Goal: Information Seeking & Learning: Learn about a topic

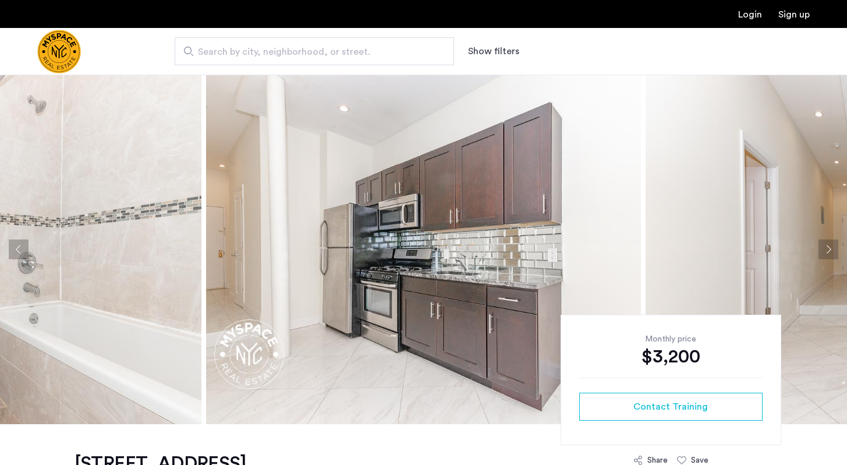
click at [830, 249] on button "Next apartment" at bounding box center [829, 249] width 20 height 20
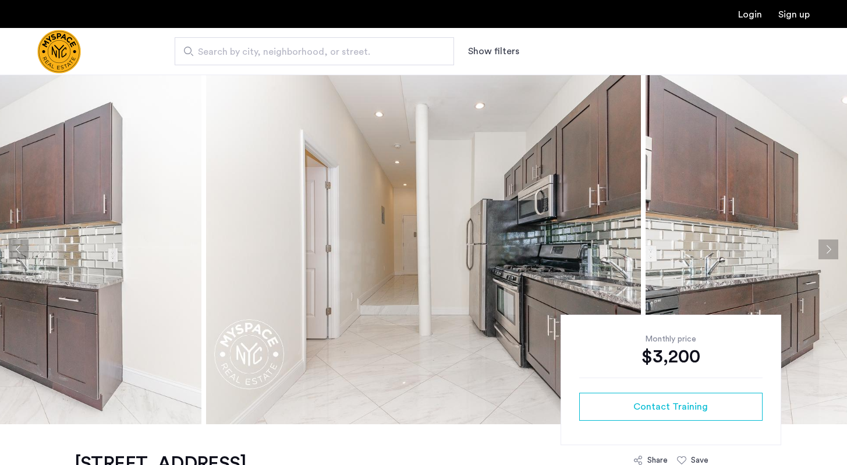
click at [830, 249] on button "Next apartment" at bounding box center [829, 249] width 20 height 20
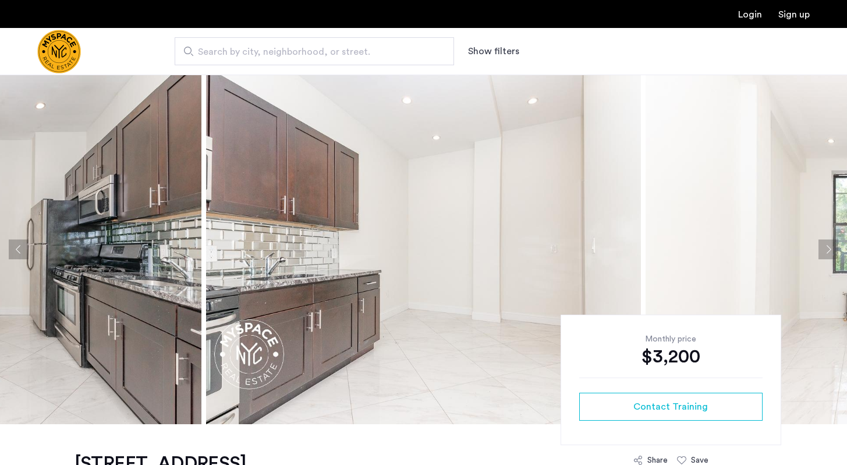
click at [830, 249] on button "Next apartment" at bounding box center [829, 249] width 20 height 20
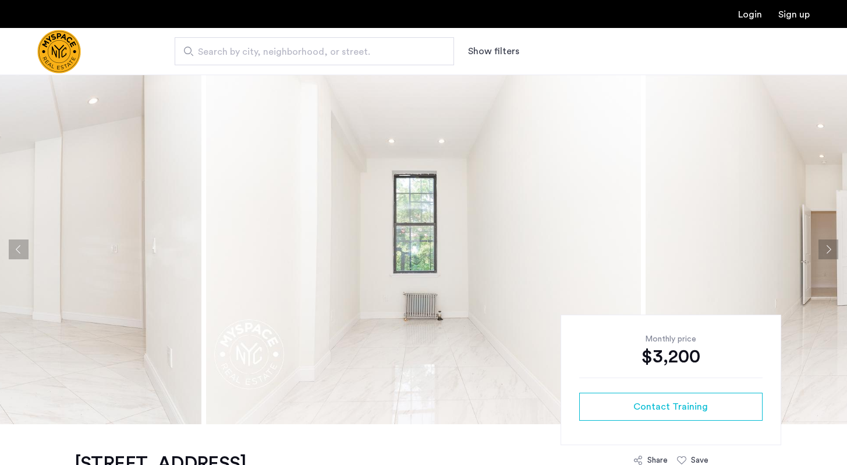
click at [830, 249] on button "Next apartment" at bounding box center [829, 249] width 20 height 20
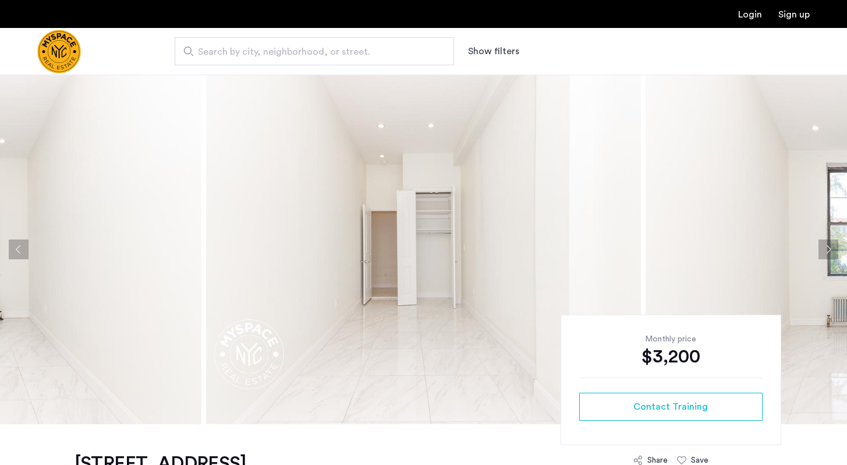
click at [830, 249] on button "Next apartment" at bounding box center [829, 249] width 20 height 20
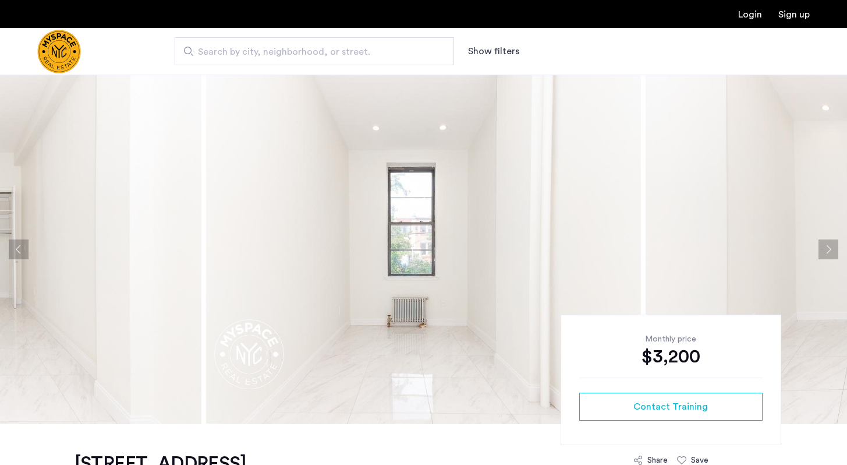
click at [830, 249] on button "Next apartment" at bounding box center [829, 249] width 20 height 20
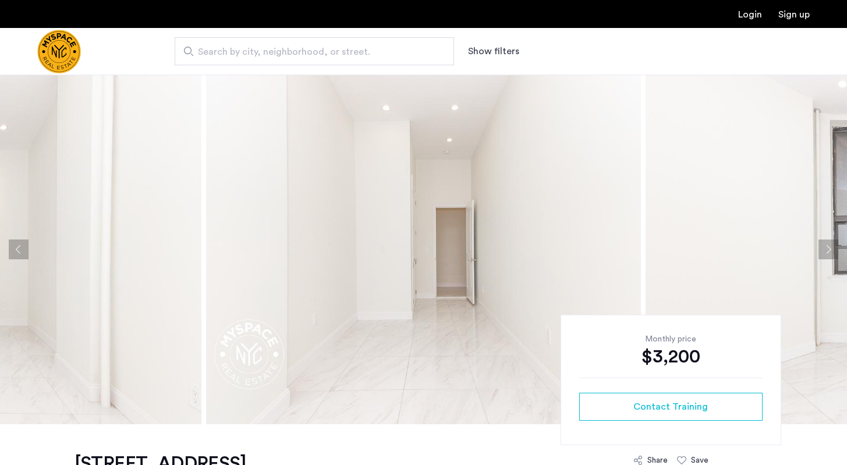
click at [830, 249] on button "Next apartment" at bounding box center [829, 249] width 20 height 20
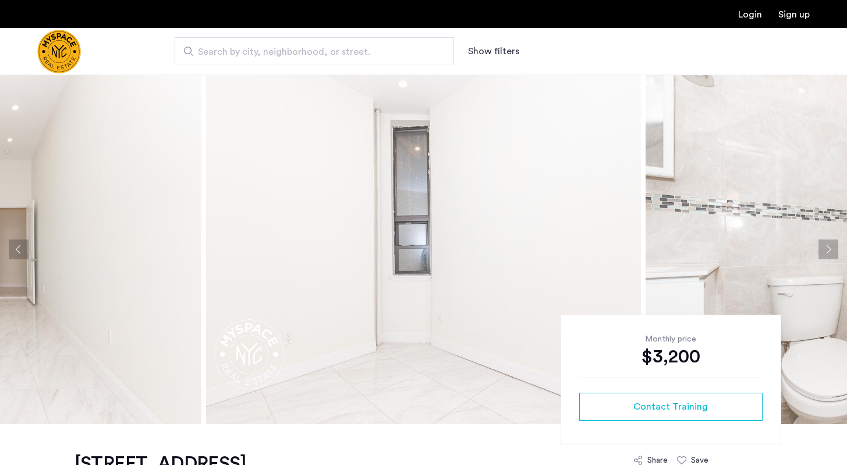
click at [830, 249] on button "Next apartment" at bounding box center [829, 249] width 20 height 20
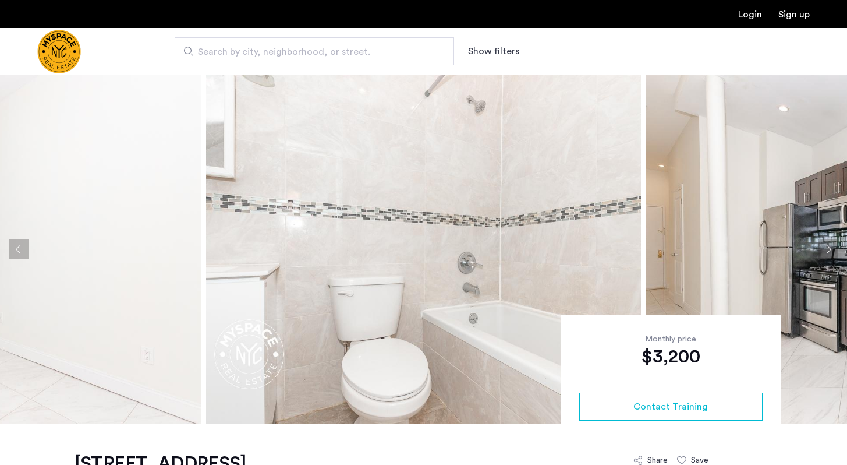
click at [830, 249] on button "Next apartment" at bounding box center [829, 249] width 20 height 20
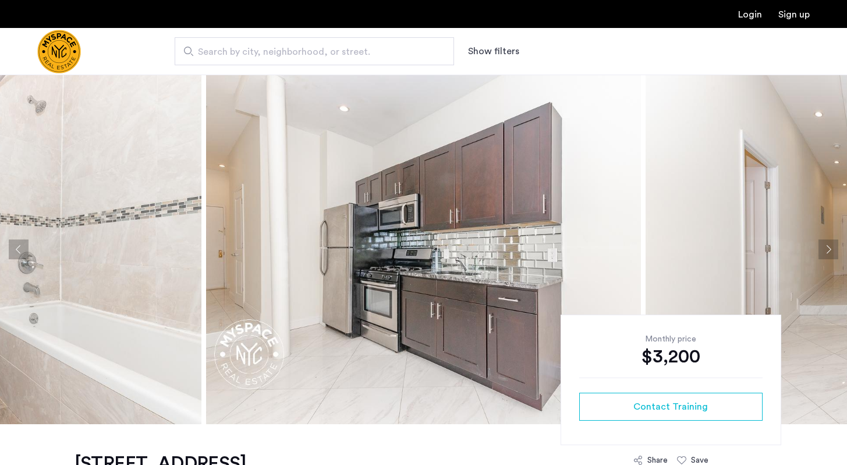
click at [830, 249] on button "Next apartment" at bounding box center [829, 249] width 20 height 20
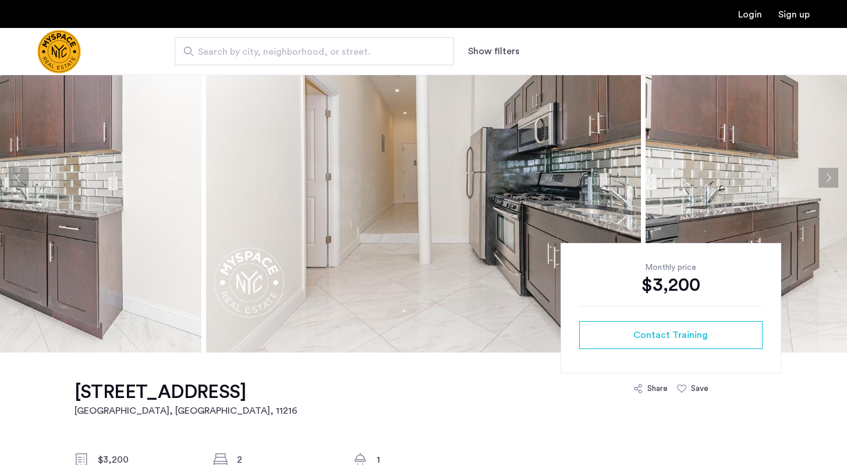
scroll to position [73, 0]
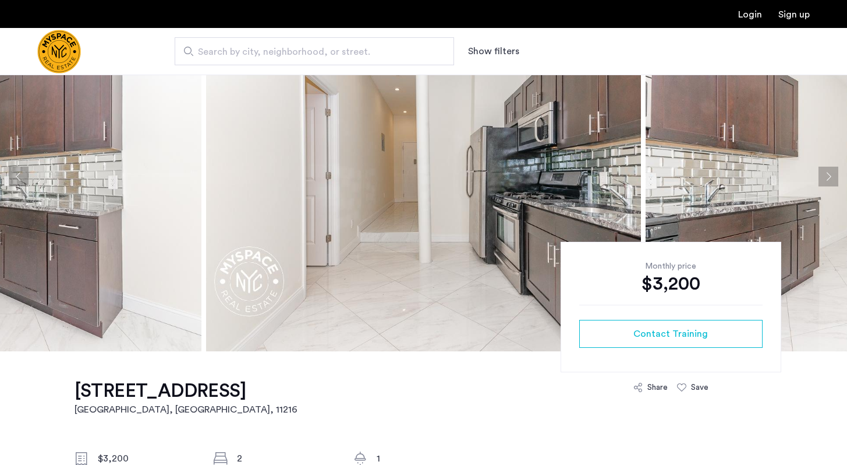
click at [829, 178] on button "Next apartment" at bounding box center [829, 177] width 20 height 20
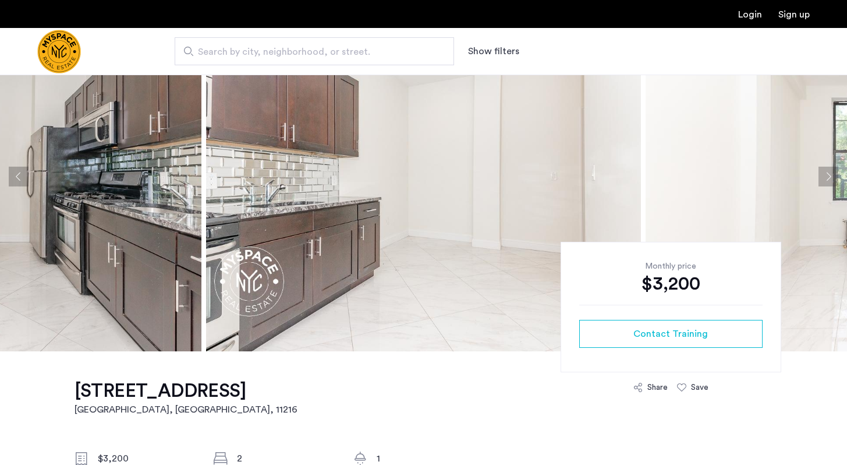
click at [829, 178] on button "Next apartment" at bounding box center [829, 177] width 20 height 20
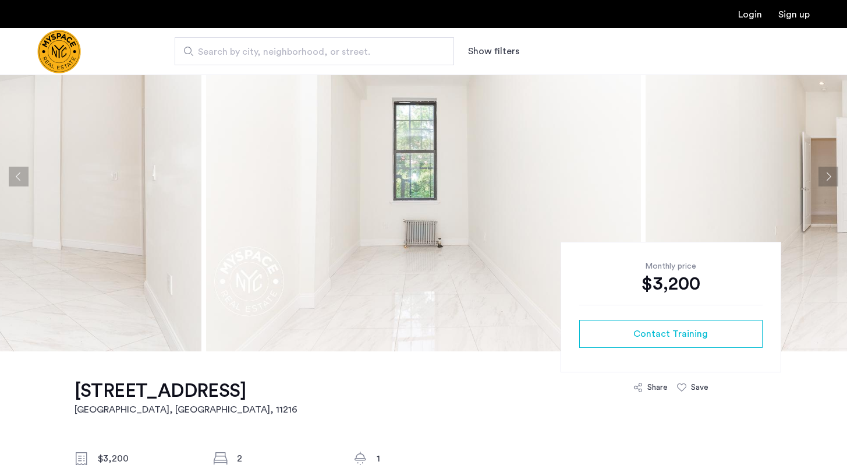
click at [829, 178] on button "Next apartment" at bounding box center [829, 177] width 20 height 20
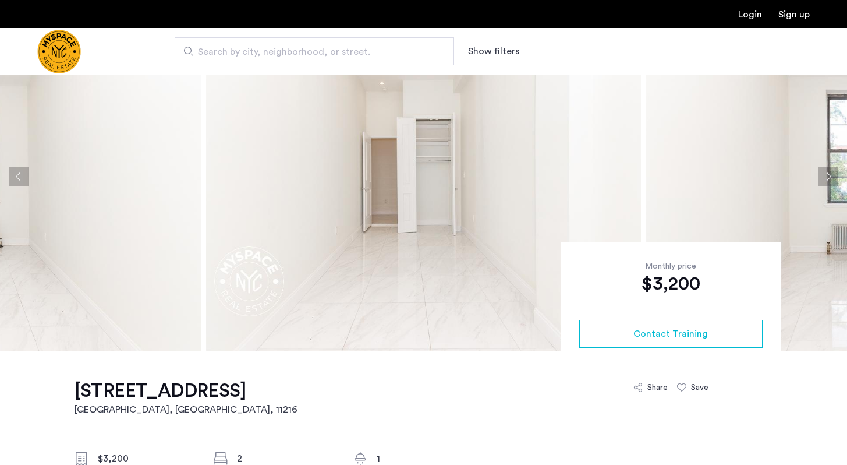
click at [829, 178] on button "Next apartment" at bounding box center [829, 177] width 20 height 20
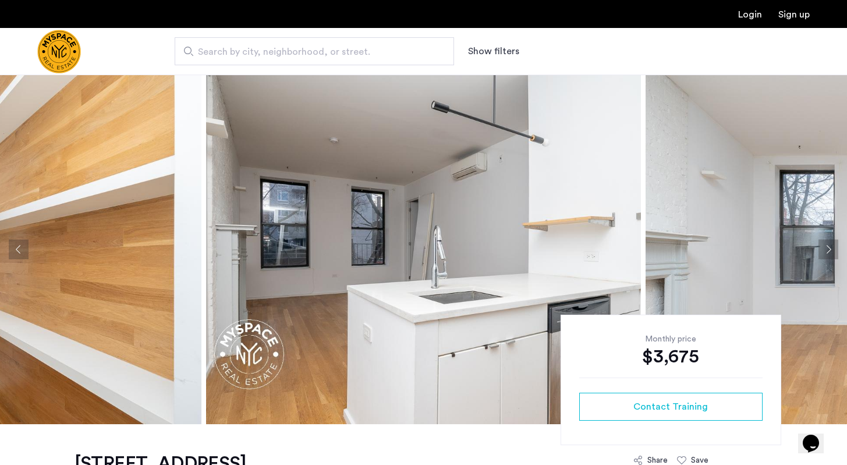
click at [833, 253] on button "Next apartment" at bounding box center [829, 249] width 20 height 20
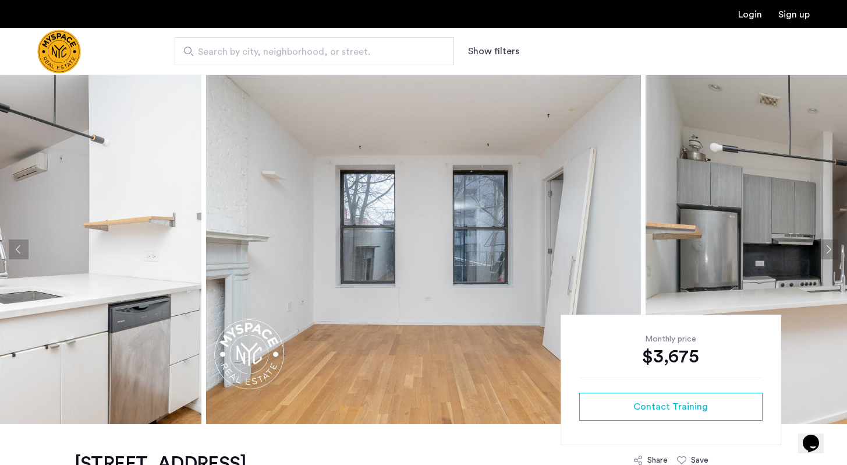
click at [828, 250] on button "Next apartment" at bounding box center [829, 249] width 20 height 20
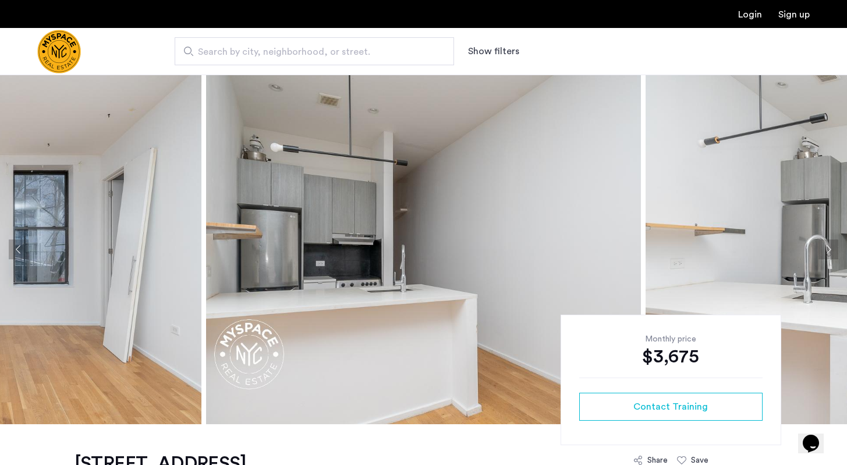
click at [828, 250] on button "Next apartment" at bounding box center [829, 249] width 20 height 20
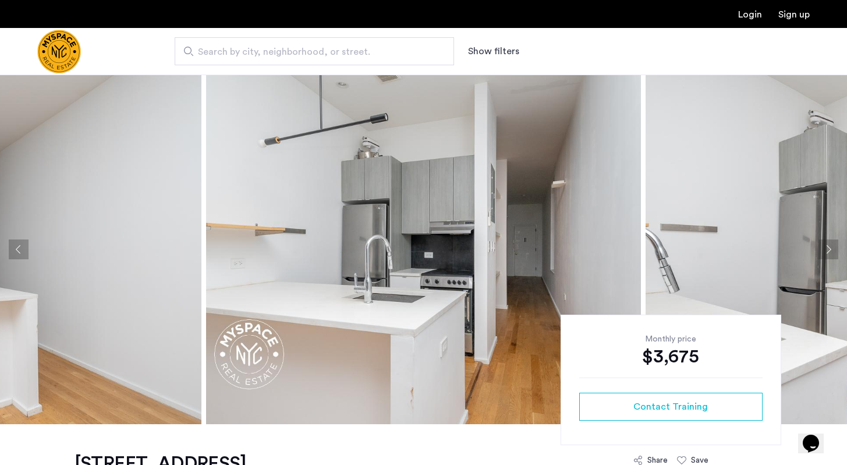
click at [828, 250] on button "Next apartment" at bounding box center [829, 249] width 20 height 20
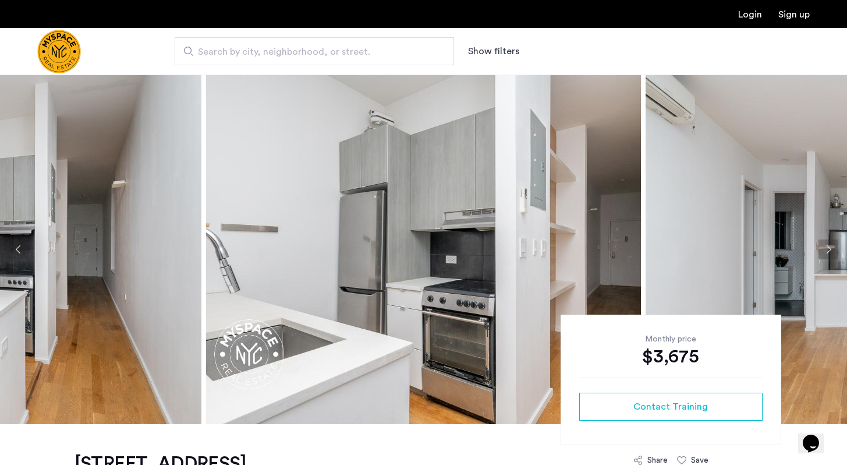
click at [828, 250] on button "Next apartment" at bounding box center [829, 249] width 20 height 20
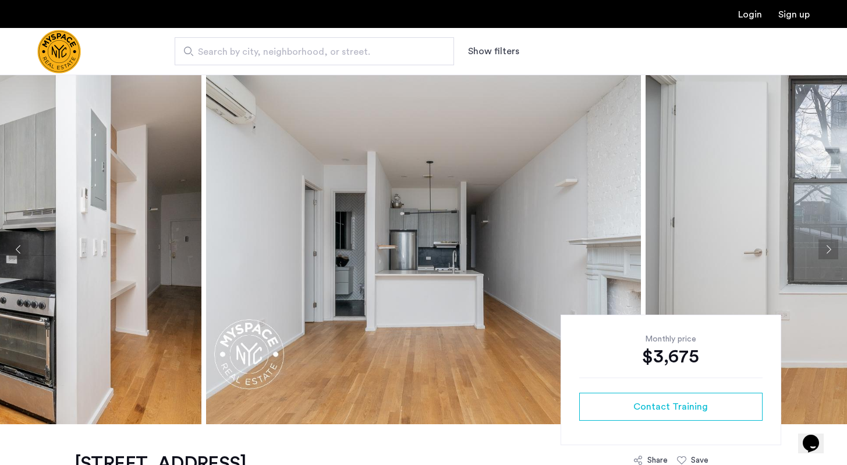
click at [823, 257] on button "Next apartment" at bounding box center [829, 249] width 20 height 20
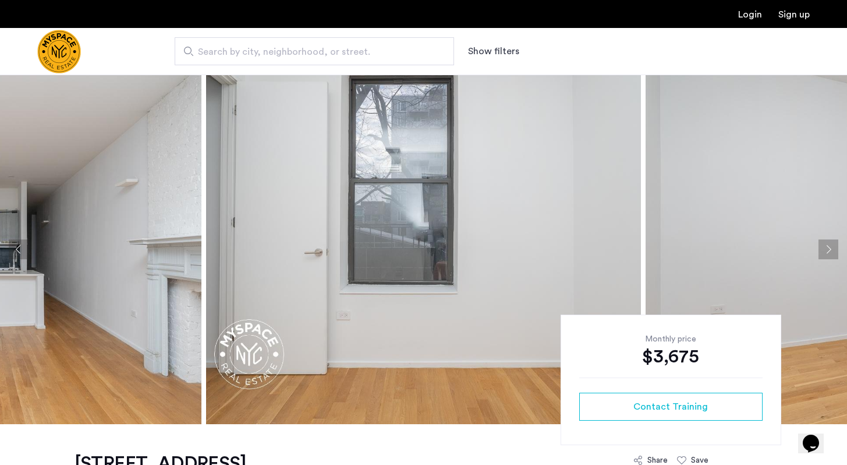
click at [823, 257] on button "Next apartment" at bounding box center [829, 249] width 20 height 20
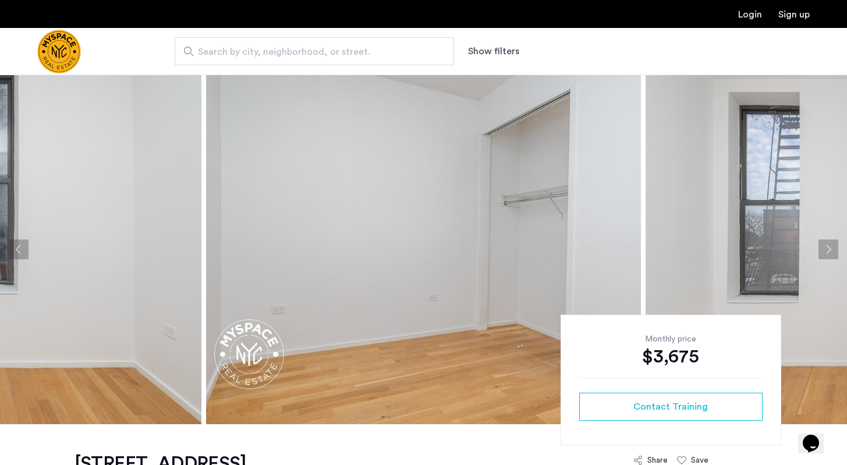
click at [823, 257] on button "Next apartment" at bounding box center [829, 249] width 20 height 20
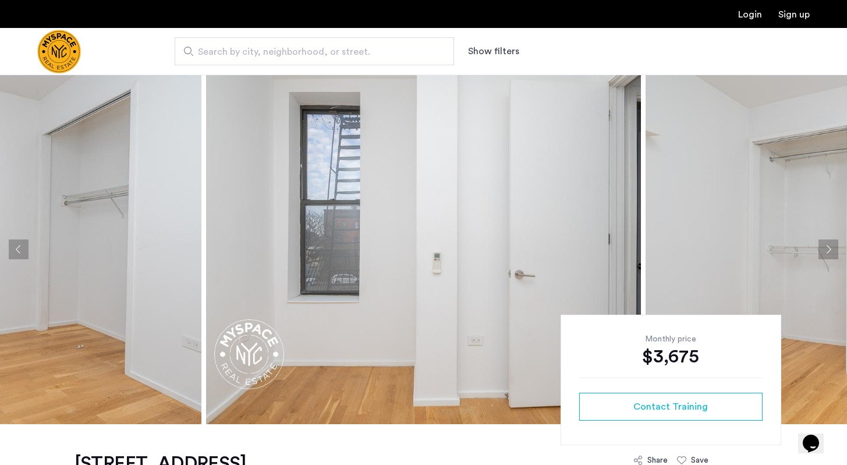
click at [823, 257] on button "Next apartment" at bounding box center [829, 249] width 20 height 20
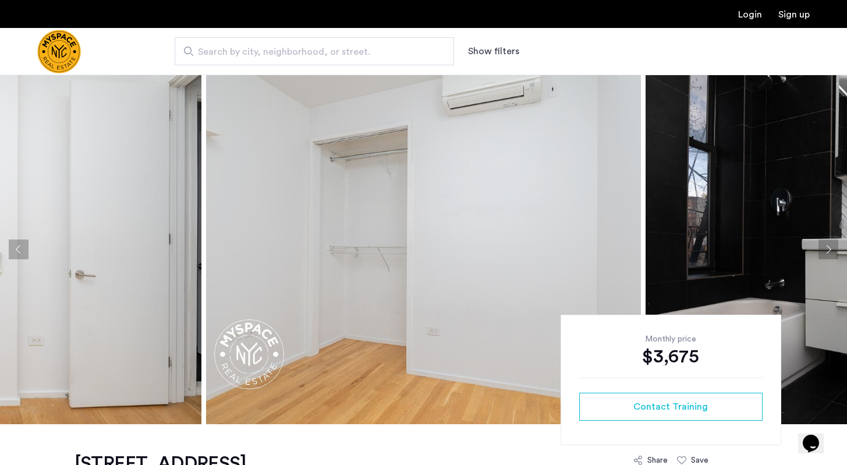
click at [823, 257] on button "Next apartment" at bounding box center [829, 249] width 20 height 20
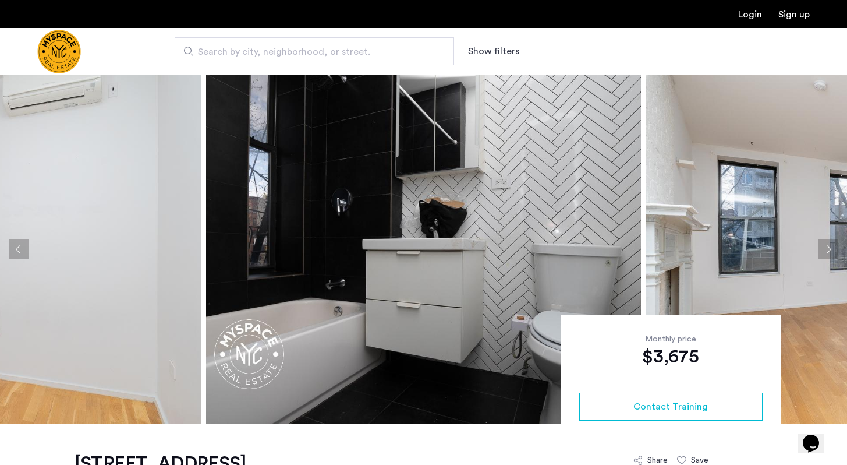
click at [833, 253] on button "Next apartment" at bounding box center [829, 249] width 20 height 20
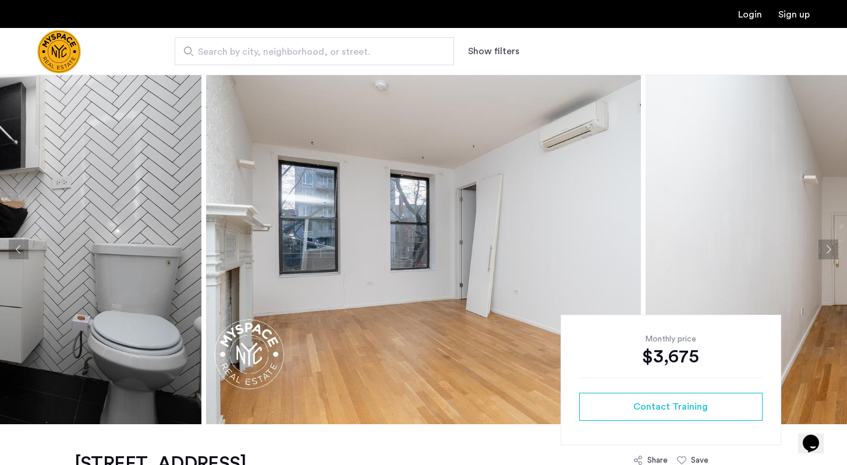
click at [833, 253] on button "Next apartment" at bounding box center [829, 249] width 20 height 20
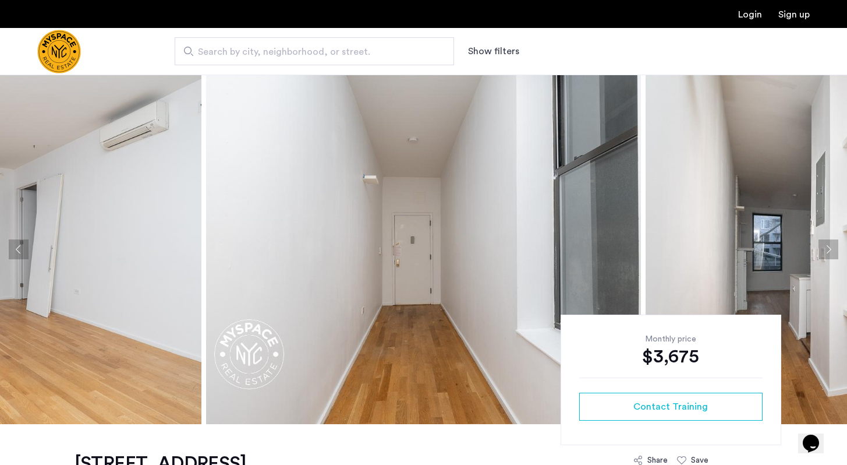
click at [833, 253] on button "Next apartment" at bounding box center [829, 249] width 20 height 20
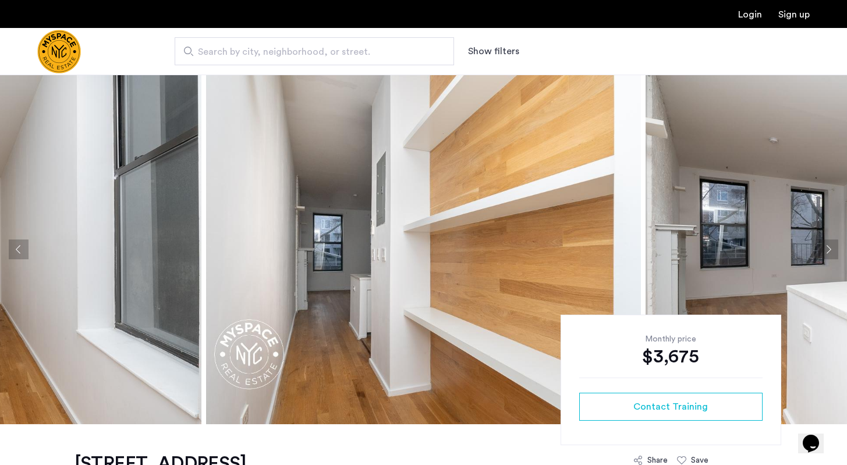
click at [833, 253] on button "Next apartment" at bounding box center [829, 249] width 20 height 20
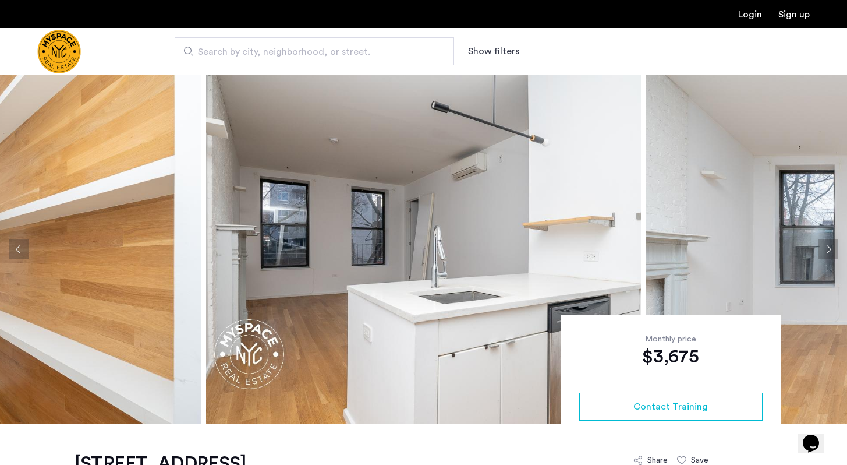
click at [833, 253] on button "Next apartment" at bounding box center [829, 249] width 20 height 20
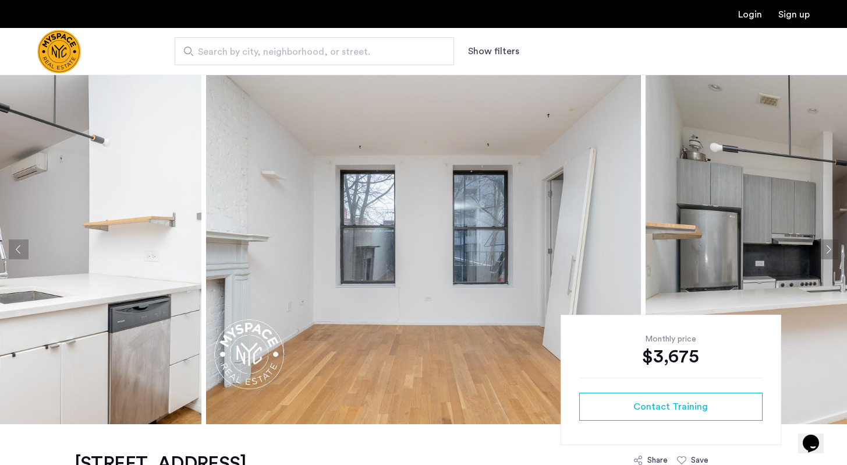
click at [833, 253] on button "Next apartment" at bounding box center [829, 249] width 20 height 20
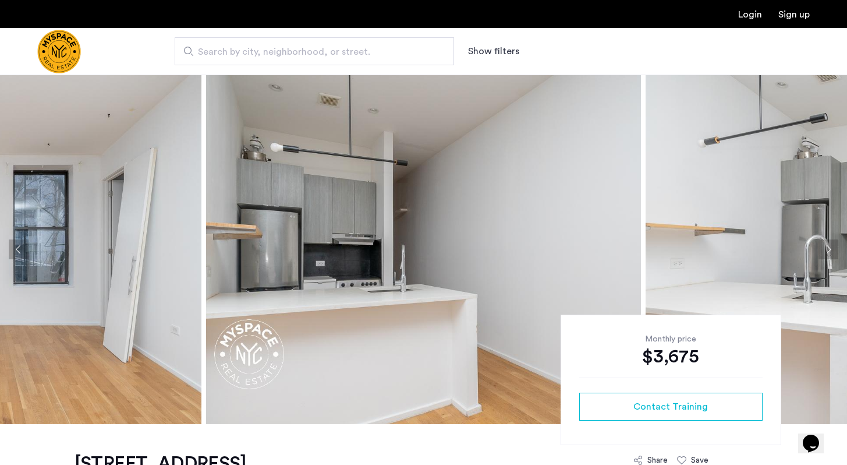
click at [833, 253] on button "Next apartment" at bounding box center [829, 249] width 20 height 20
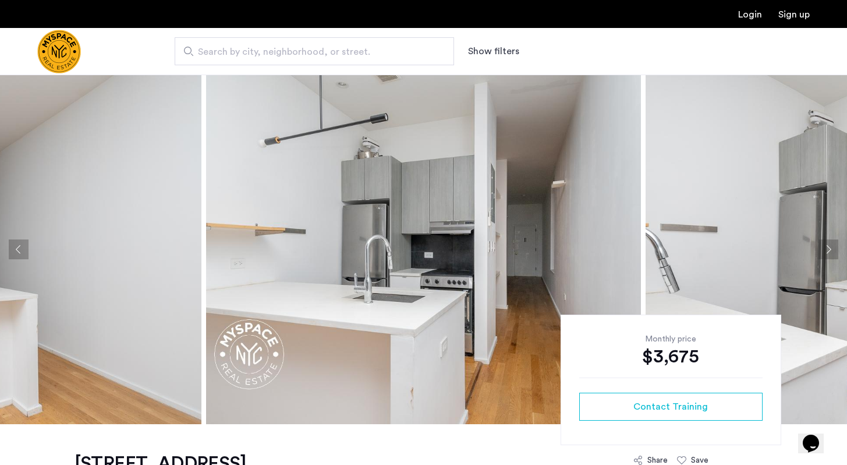
click at [833, 253] on button "Next apartment" at bounding box center [829, 249] width 20 height 20
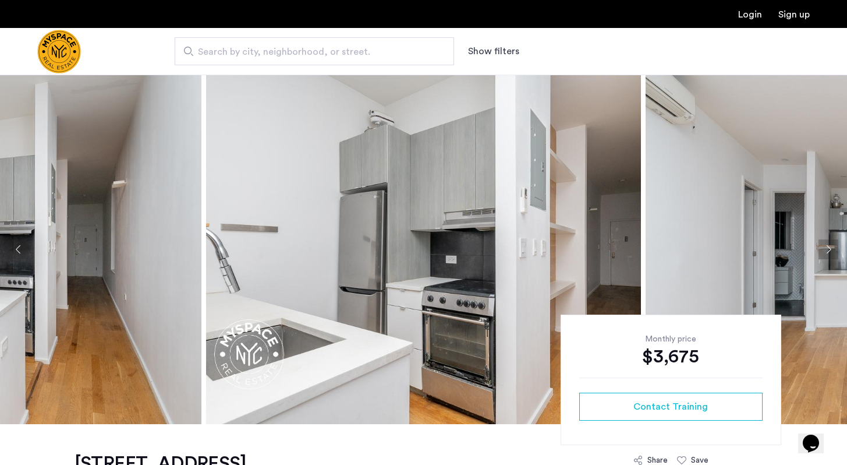
click at [833, 253] on button "Next apartment" at bounding box center [829, 249] width 20 height 20
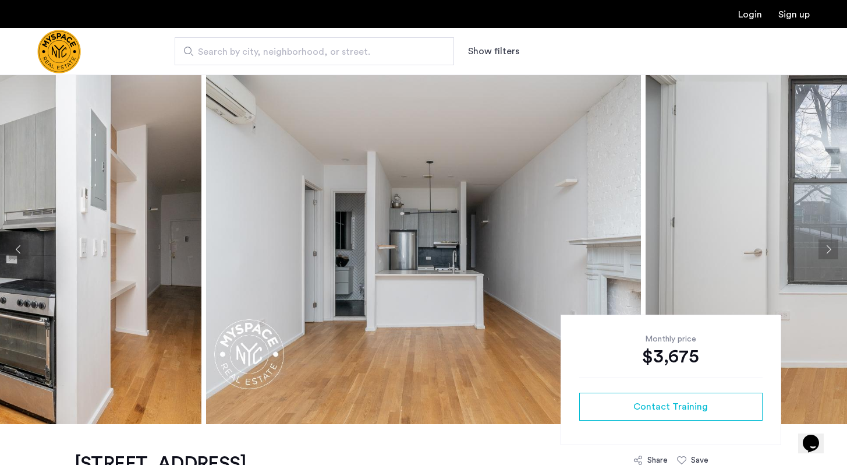
click at [833, 253] on button "Next apartment" at bounding box center [829, 249] width 20 height 20
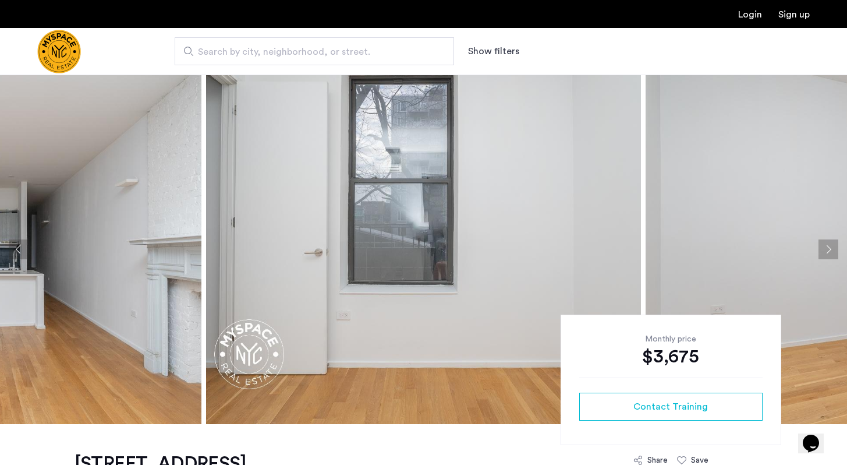
click at [833, 253] on button "Next apartment" at bounding box center [829, 249] width 20 height 20
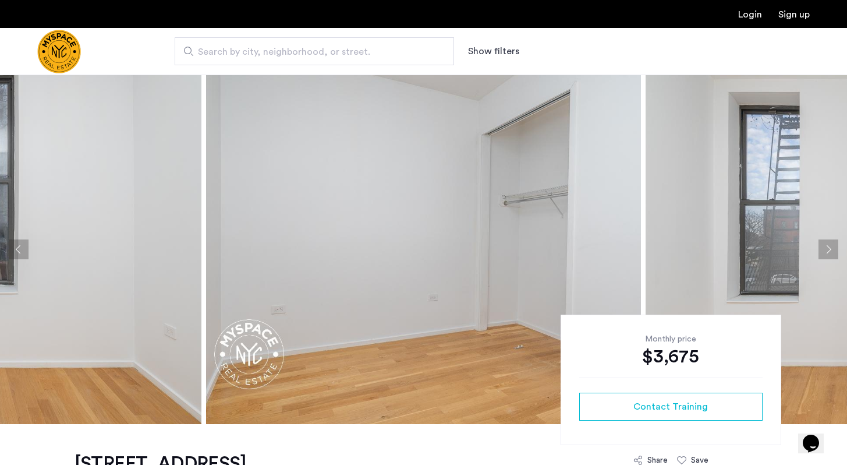
click at [833, 253] on button "Next apartment" at bounding box center [829, 249] width 20 height 20
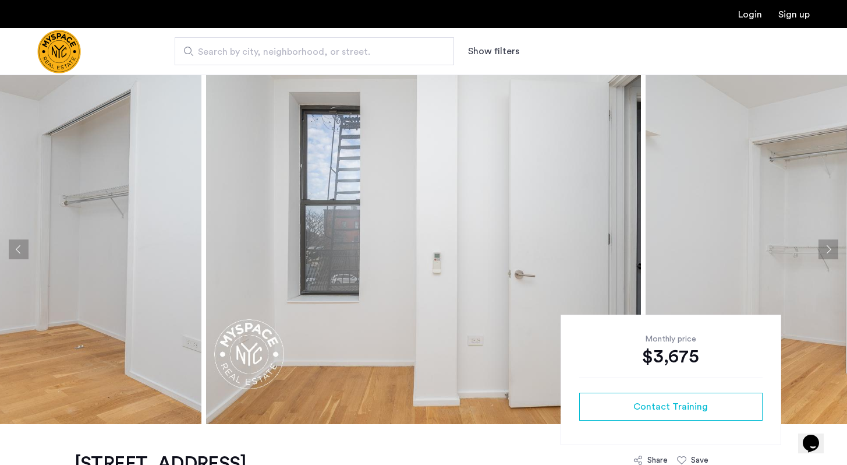
click at [833, 253] on button "Next apartment" at bounding box center [829, 249] width 20 height 20
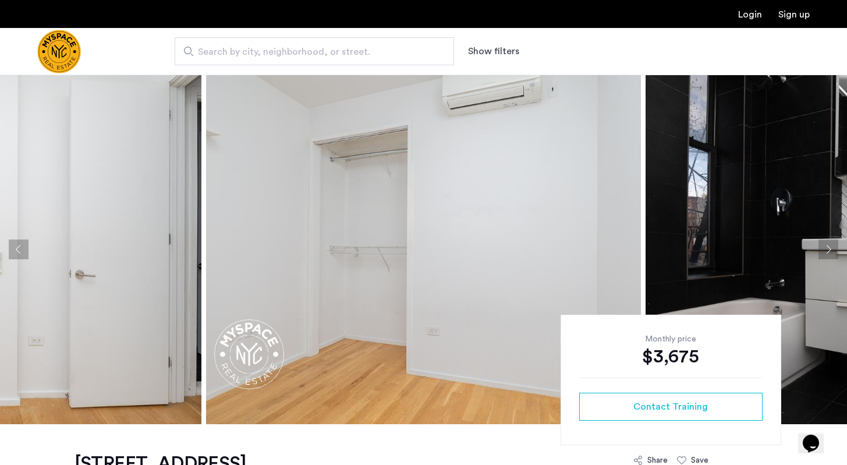
click at [833, 253] on button "Next apartment" at bounding box center [829, 249] width 20 height 20
